Goal: Task Accomplishment & Management: Use online tool/utility

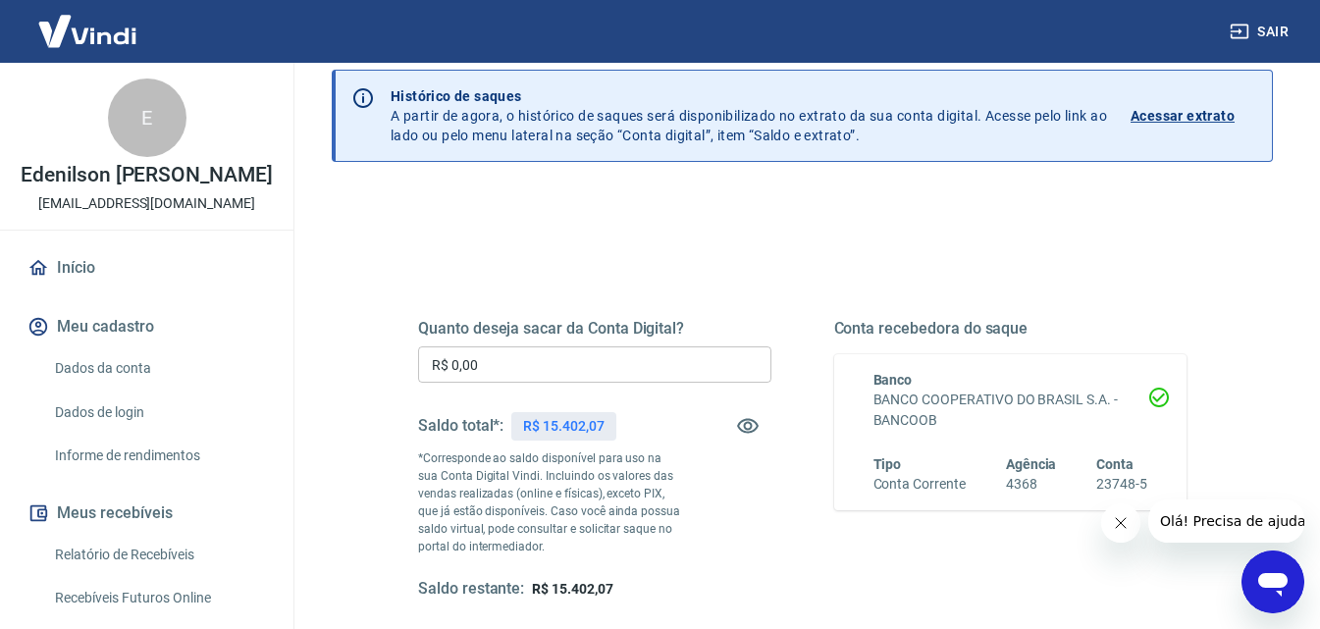
scroll to position [98, 0]
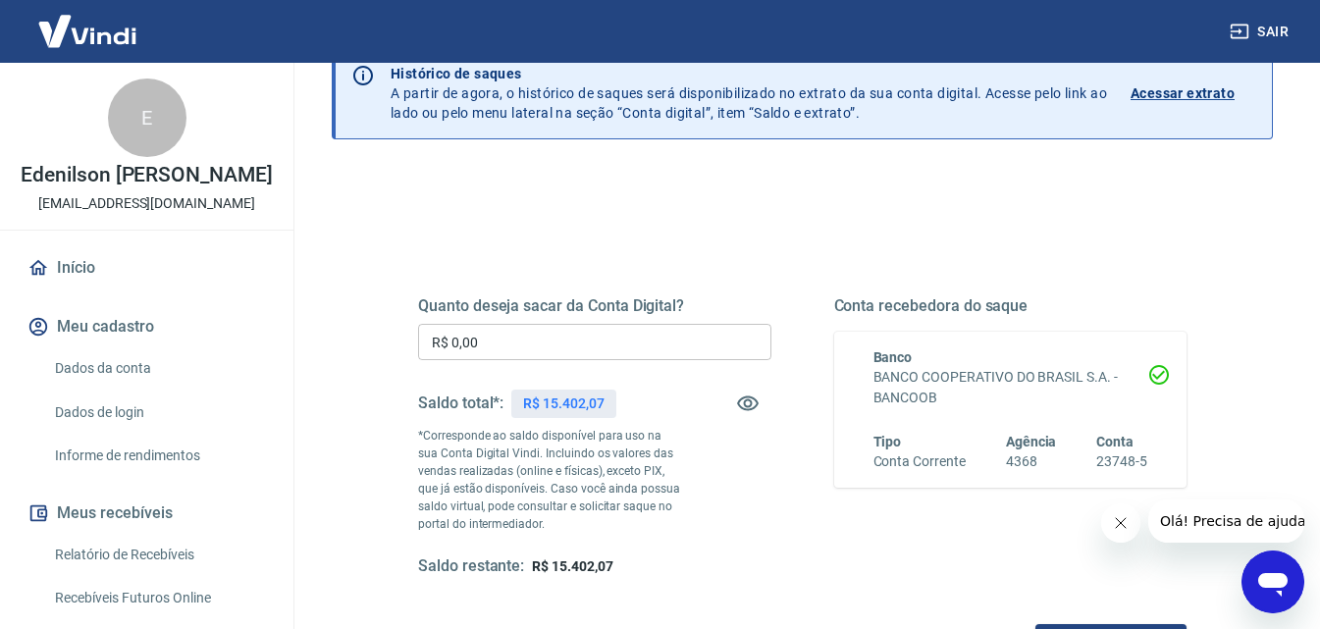
click at [510, 331] on input "R$ 0,00" at bounding box center [594, 342] width 353 height 36
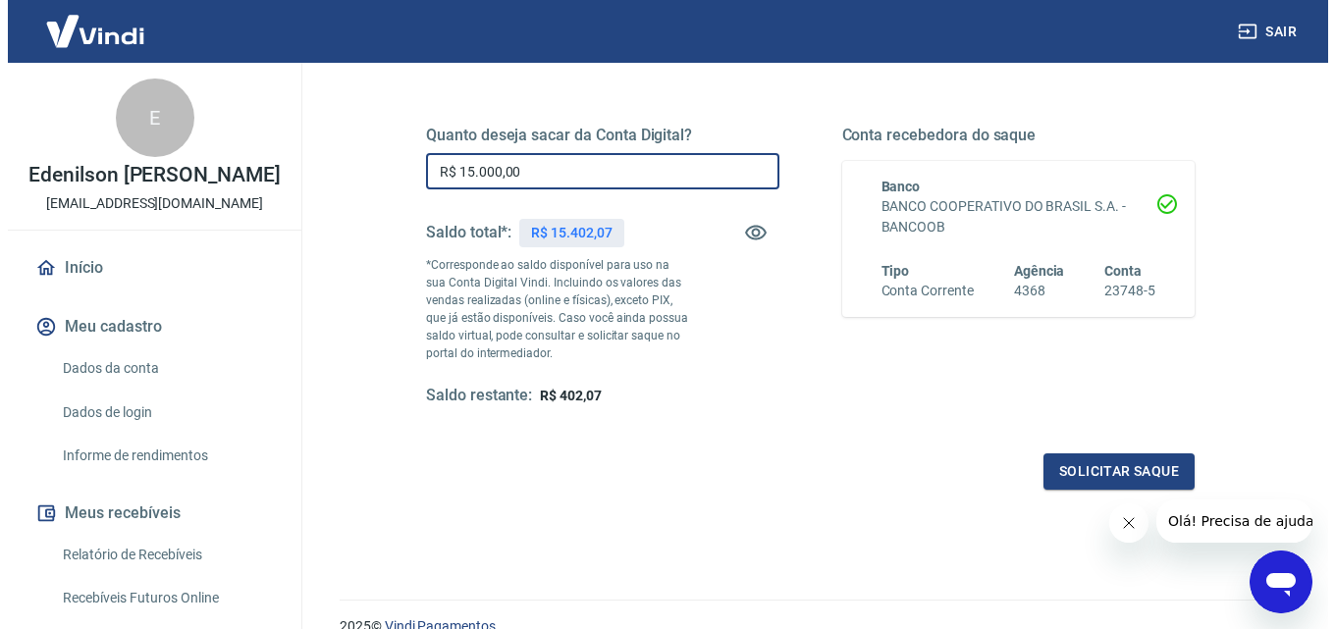
scroll to position [294, 0]
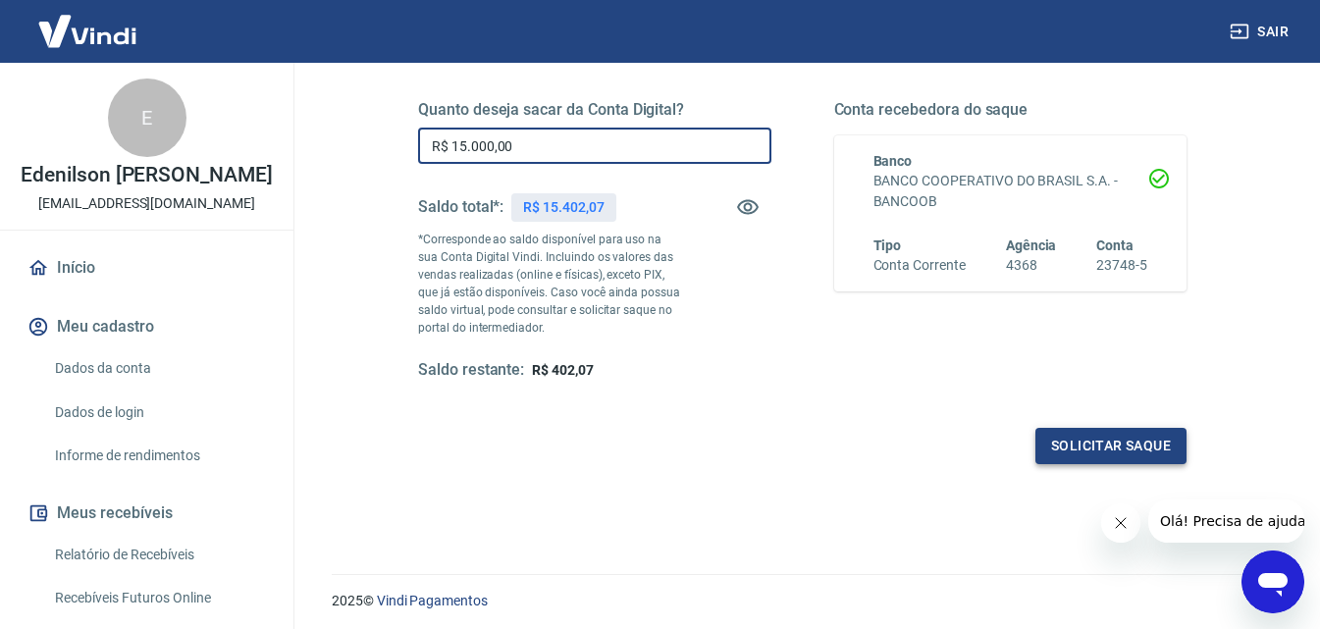
type input "R$ 15.000,00"
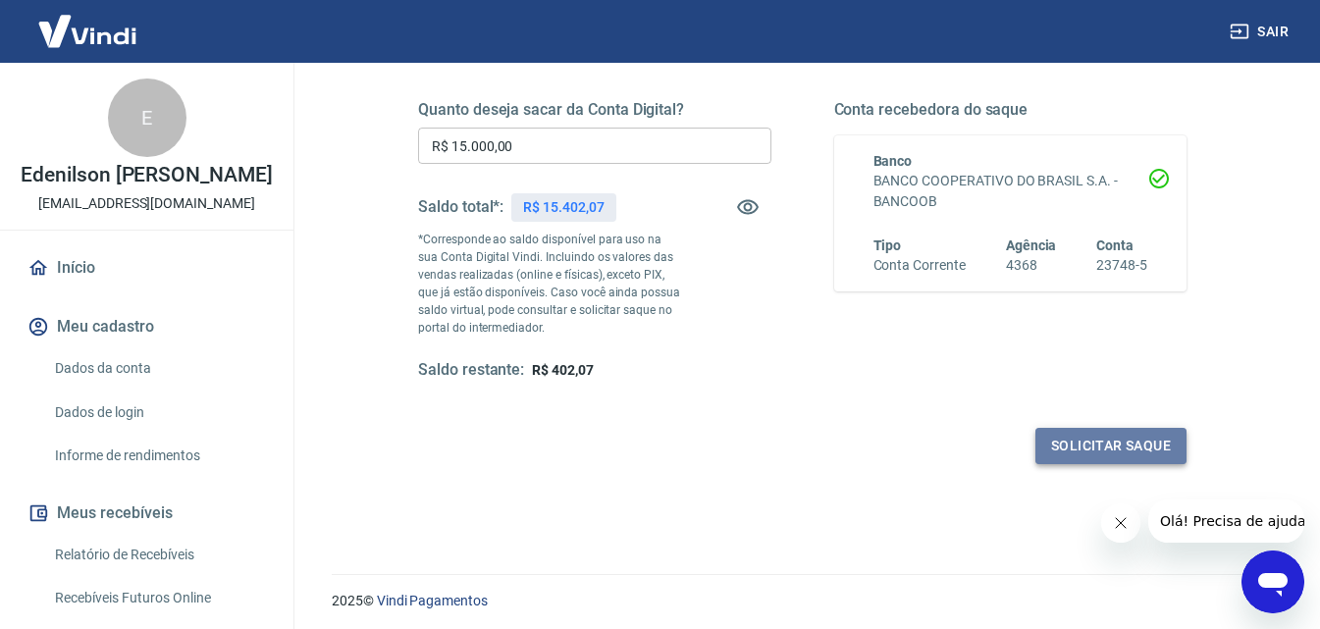
click at [1139, 438] on button "Solicitar saque" at bounding box center [1111, 446] width 151 height 36
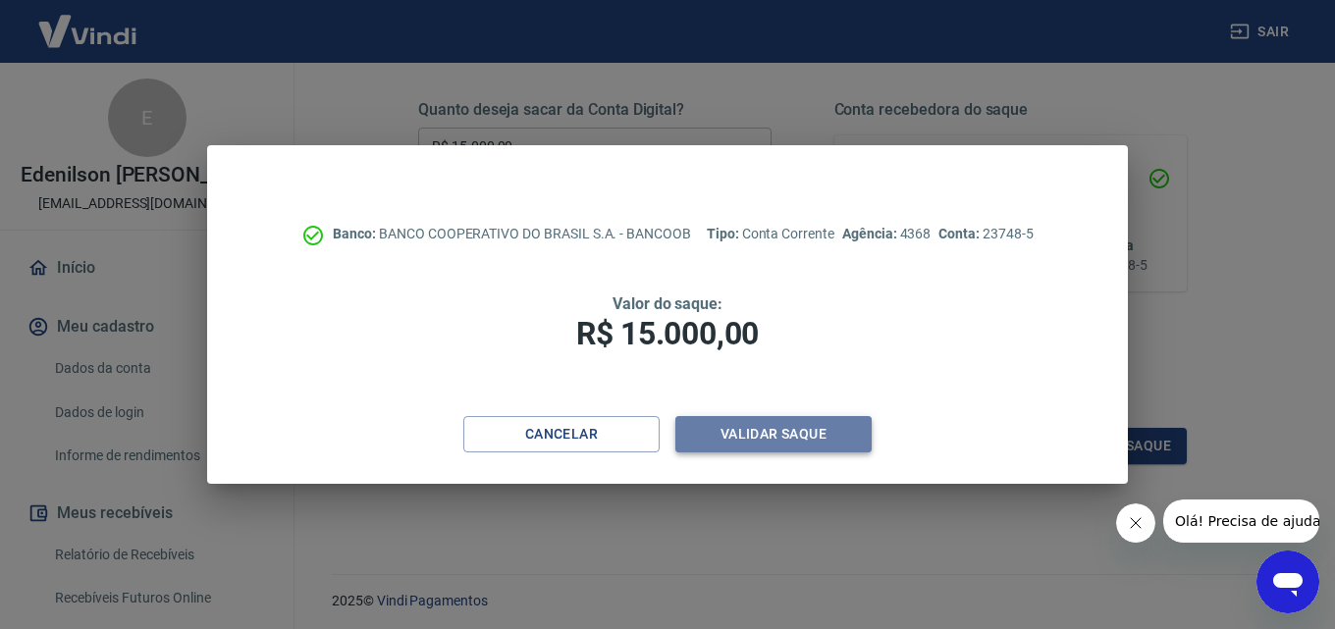
click at [764, 438] on button "Validar saque" at bounding box center [773, 434] width 196 height 36
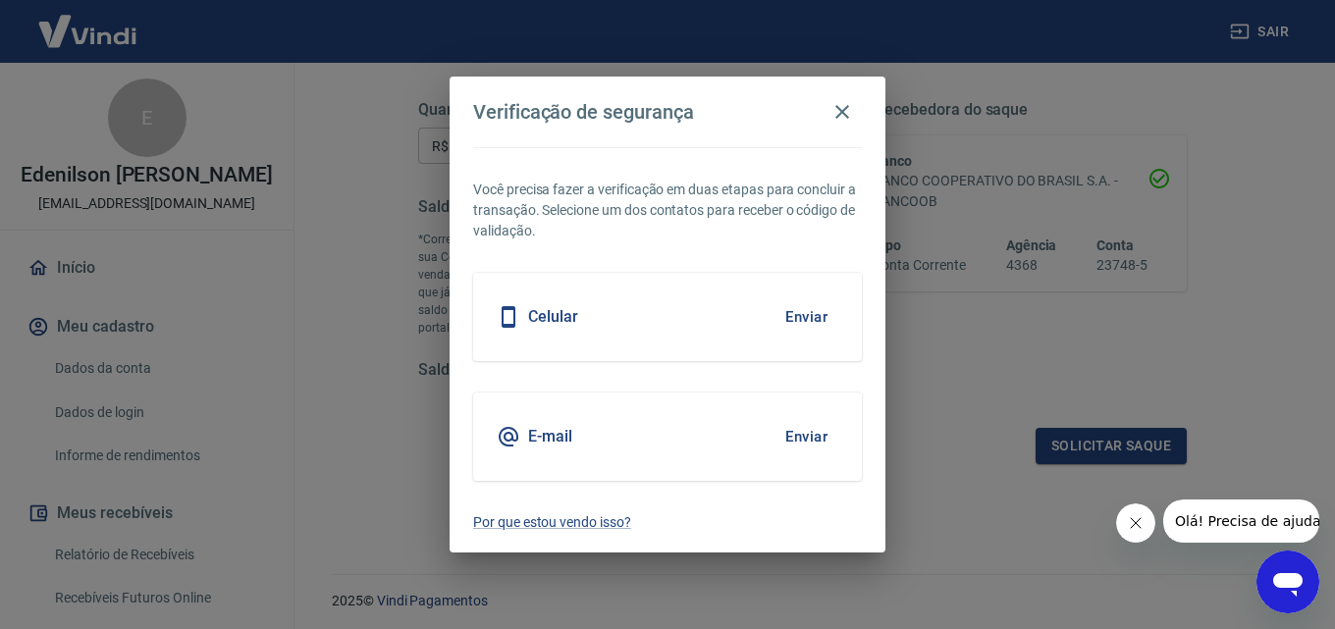
click at [588, 322] on div "Celular Enviar" at bounding box center [667, 317] width 389 height 88
click at [790, 311] on button "Enviar" at bounding box center [806, 316] width 64 height 41
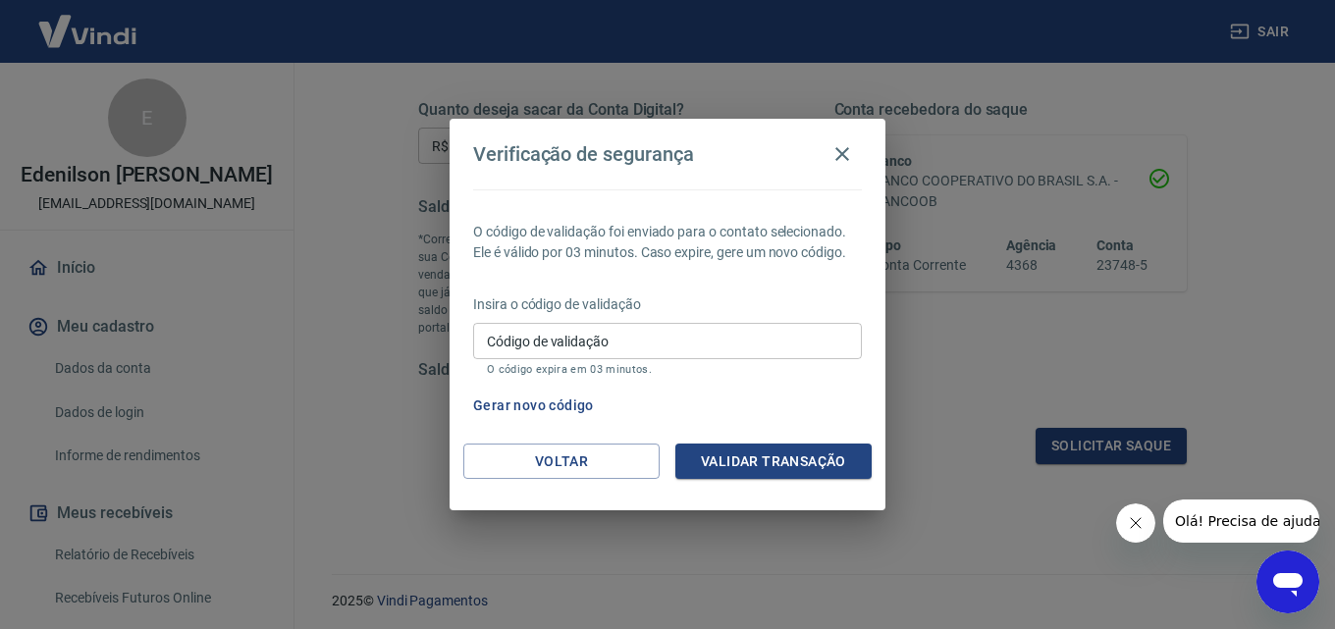
click at [625, 340] on input "Código de validação" at bounding box center [667, 341] width 389 height 36
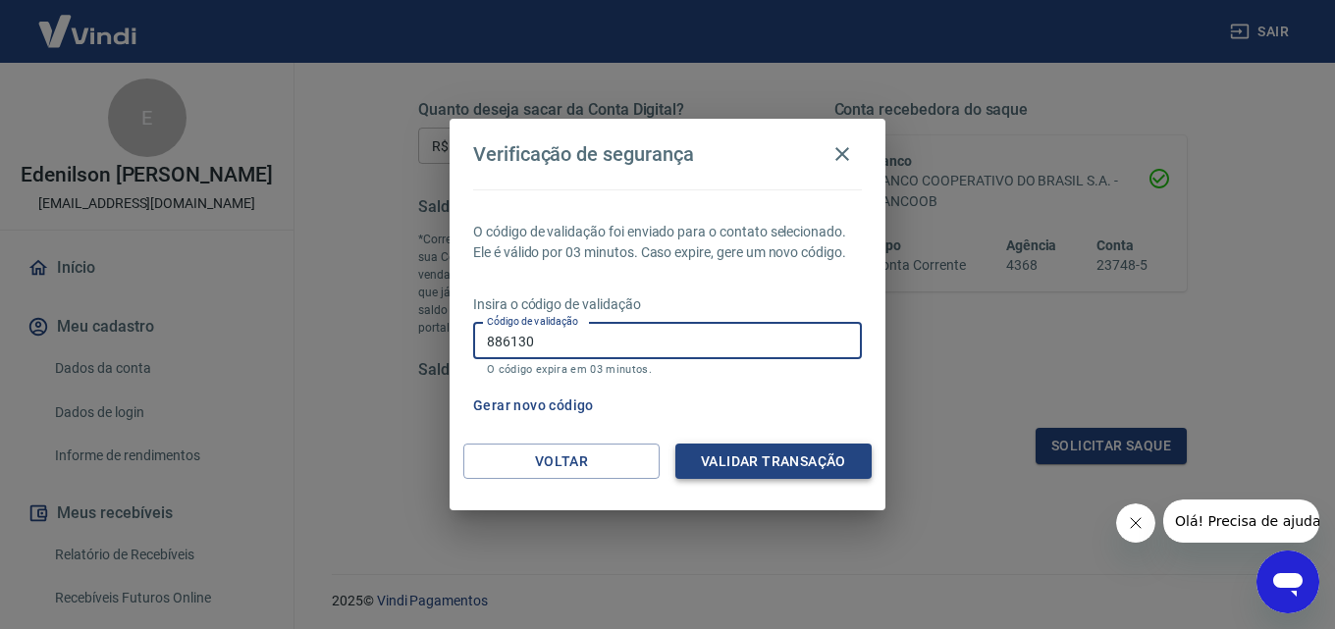
type input "886130"
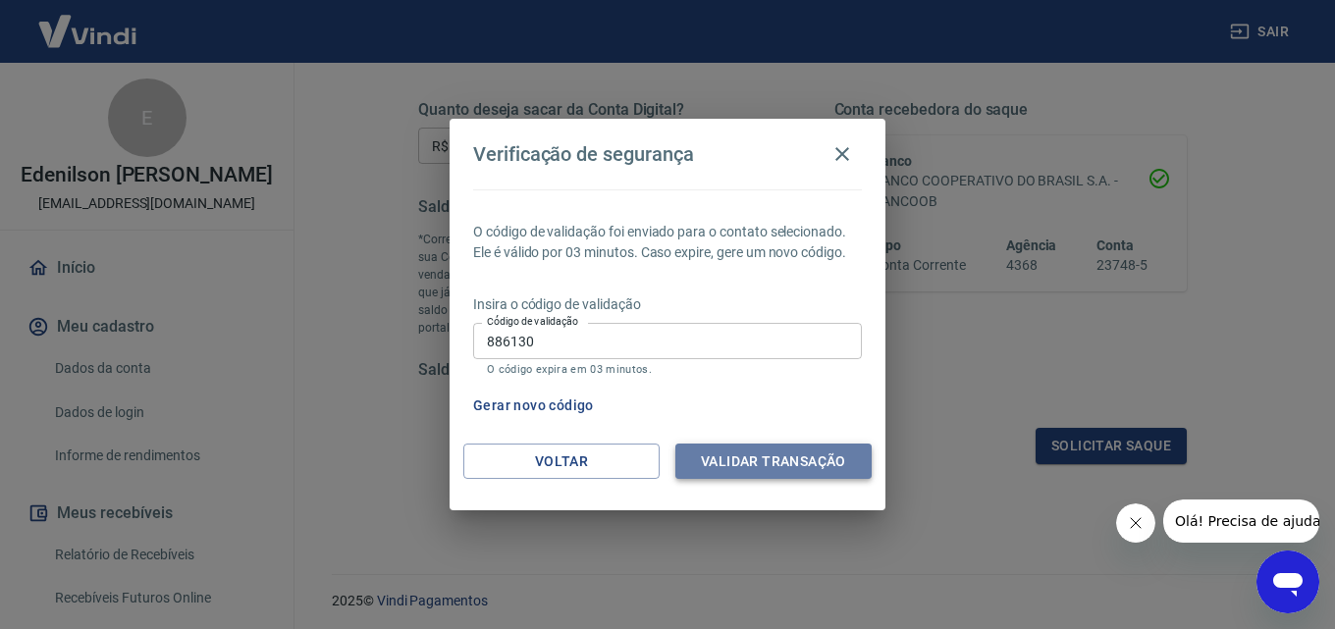
click at [749, 466] on button "Validar transação" at bounding box center [773, 462] width 196 height 36
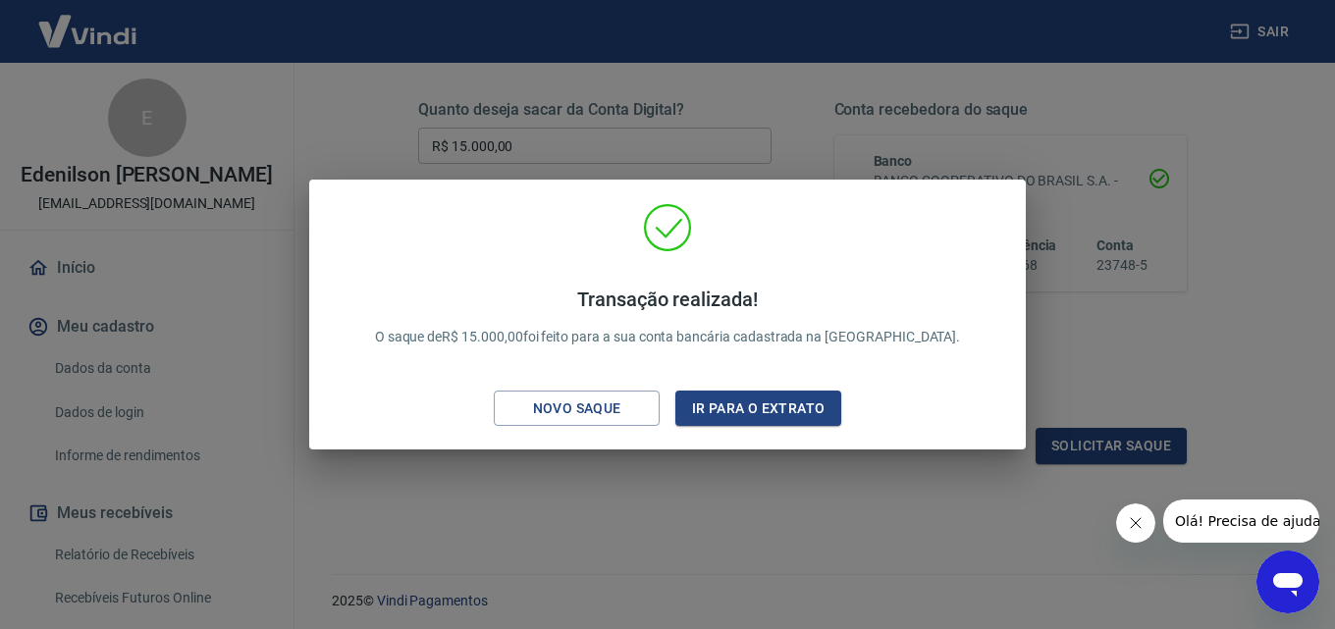
click at [1274, 229] on div "Transação realizada! O saque de R$ 15.000,00 foi feito para a sua conta bancári…" at bounding box center [667, 314] width 1335 height 629
